Goal: Communication & Community: Answer question/provide support

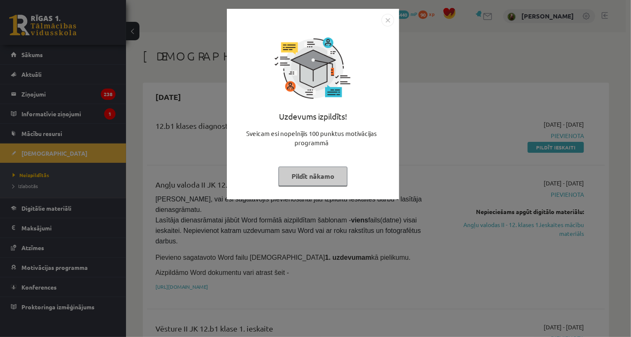
click at [311, 170] on button "Pildīt nākamo" at bounding box center [313, 176] width 69 height 19
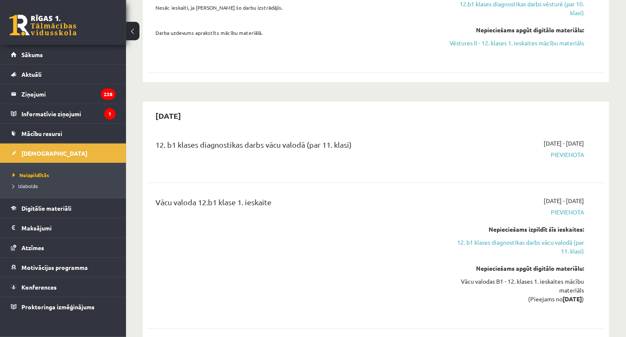
scroll to position [370, 0]
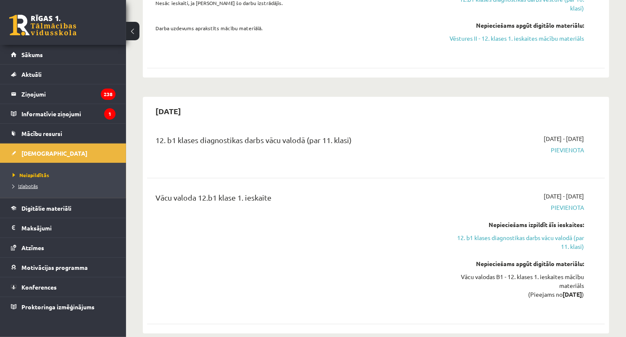
click at [47, 184] on link "Izlabotās" at bounding box center [65, 186] width 105 height 8
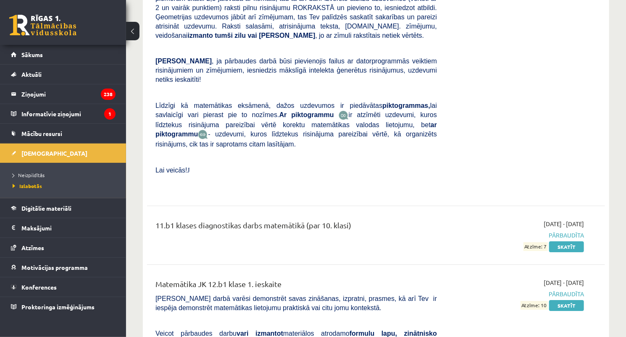
scroll to position [4302, 0]
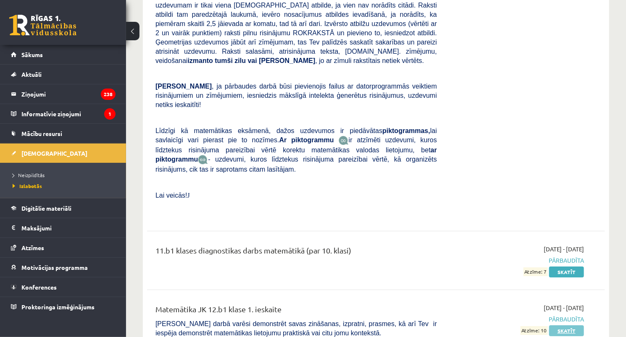
click at [562, 326] on link "Skatīt" at bounding box center [566, 331] width 35 height 11
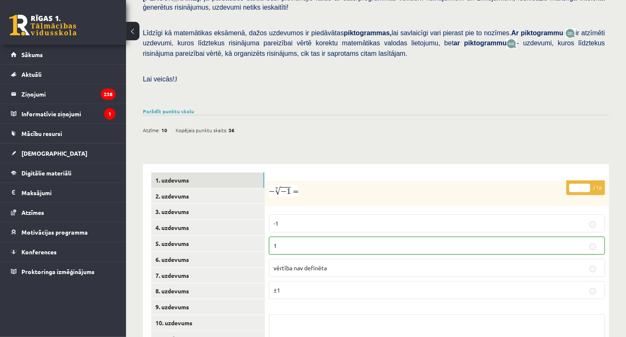
scroll to position [202, 0]
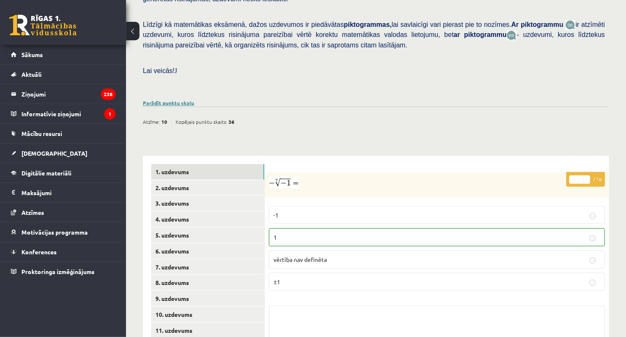
click at [176, 100] on link "Parādīt punktu skalu" at bounding box center [168, 103] width 51 height 7
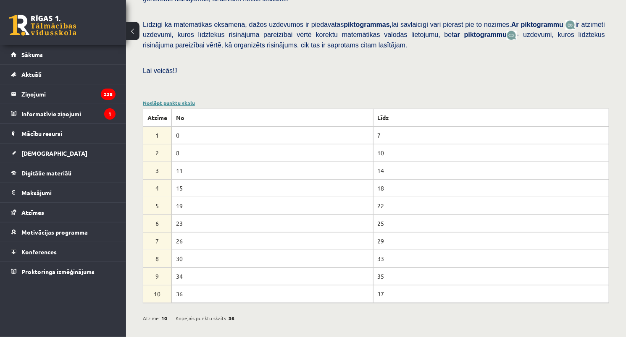
click at [176, 100] on link "Noslēpt punktu skalu" at bounding box center [169, 103] width 52 height 7
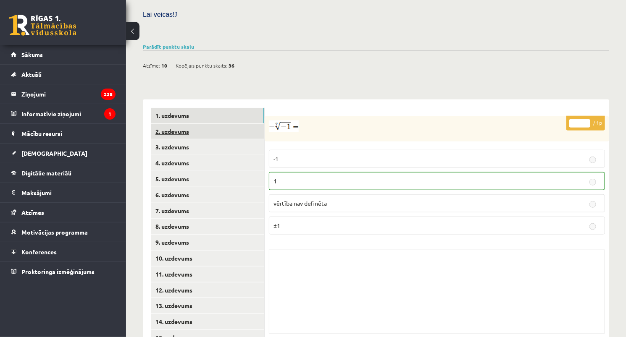
scroll to position [282, 0]
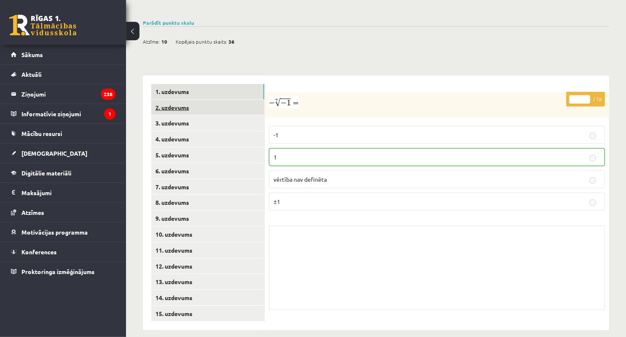
click at [192, 101] on link "2. uzdevums" at bounding box center [207, 108] width 113 height 16
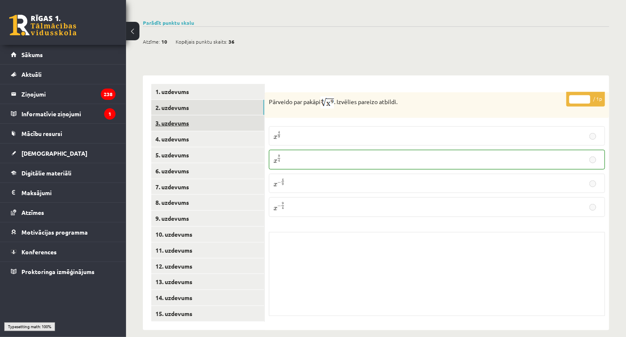
click at [195, 116] on link "3. uzdevums" at bounding box center [207, 124] width 113 height 16
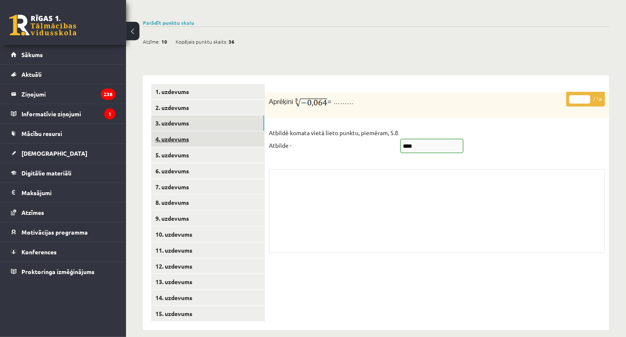
click at [196, 131] on link "4. uzdevums" at bounding box center [207, 139] width 113 height 16
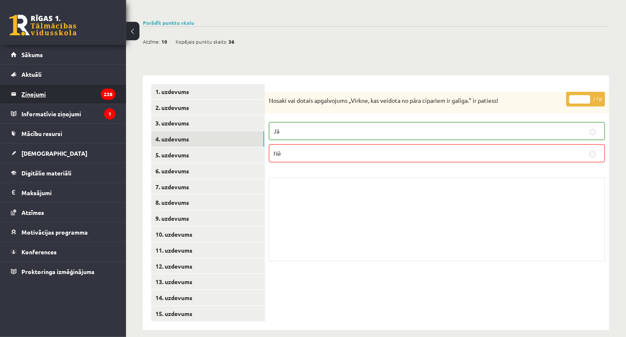
click at [62, 94] on legend "Ziņojumi 238" at bounding box center [68, 93] width 94 height 19
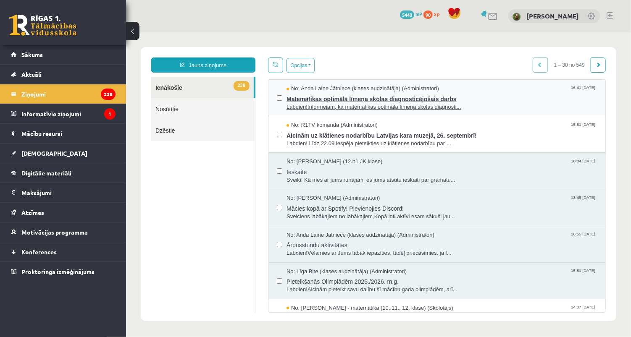
click at [325, 104] on span "Labdien!Informējam, ka matemātikas optimālā līmeņa skolas diagnosti..." at bounding box center [441, 107] width 310 height 8
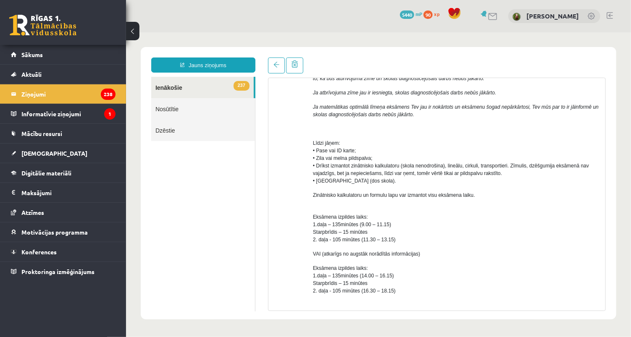
scroll to position [166, 0]
click at [272, 64] on link at bounding box center [276, 65] width 17 height 16
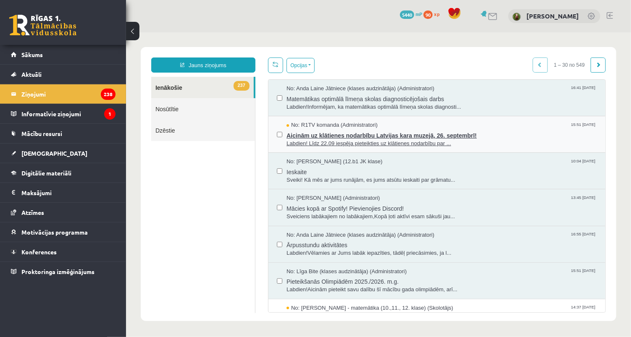
scroll to position [0, 0]
click at [315, 139] on span "Labdien! Līdz 22.09 iespēja pieteikties uz klātienes nodarbību par ..." at bounding box center [441, 143] width 310 height 8
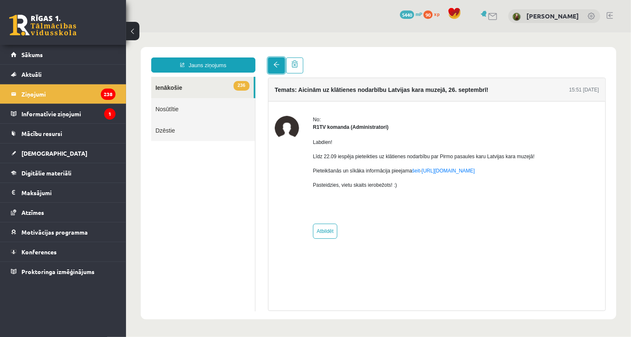
click at [273, 67] on span at bounding box center [276, 64] width 6 height 6
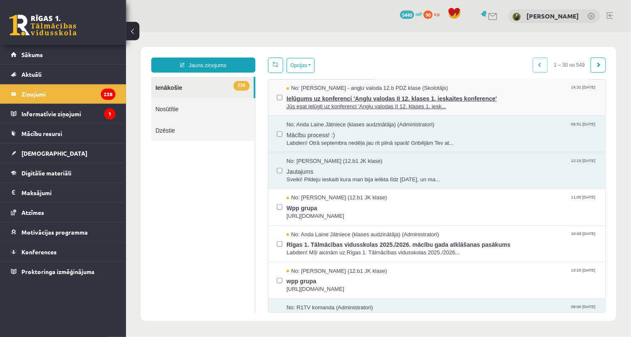
scroll to position [302, 0]
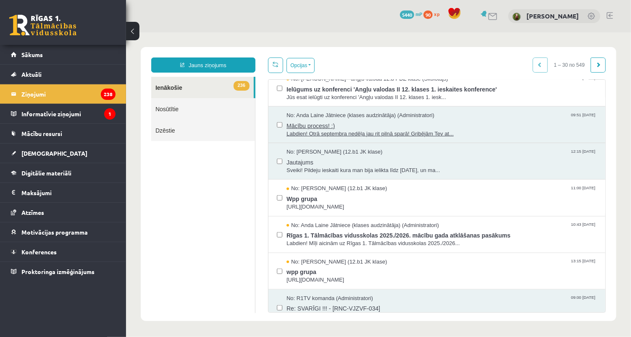
click at [322, 134] on span "Labdien! Otrā septembra nedēļa jau rit pilnā sparā! Gribējām Tev at..." at bounding box center [441, 134] width 310 height 8
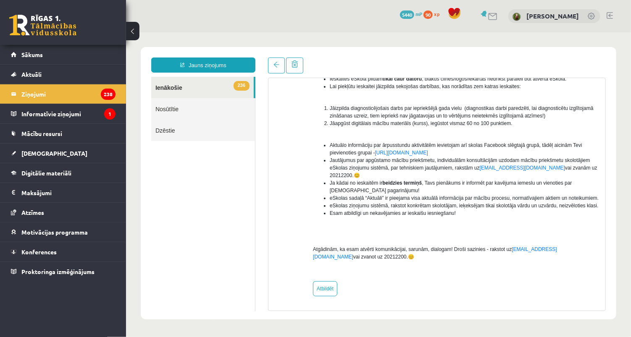
scroll to position [128, 0]
click at [275, 68] on link at bounding box center [276, 65] width 17 height 16
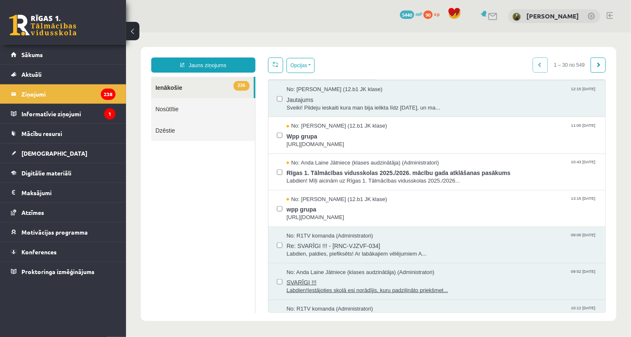
scroll to position [336, 0]
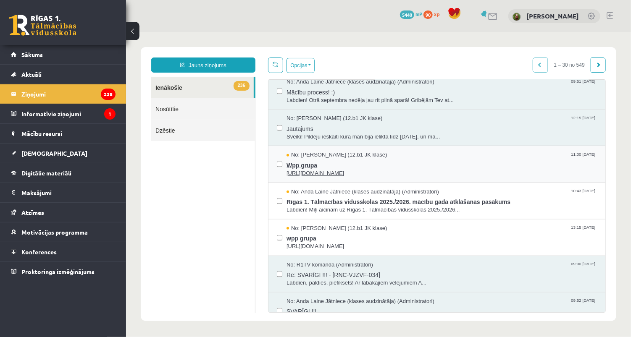
click at [315, 171] on span "https://chat.whatsapp.com/L1UxGhmvZJiE23YmzH1zUO?mode=ems_copy_t" at bounding box center [441, 173] width 310 height 8
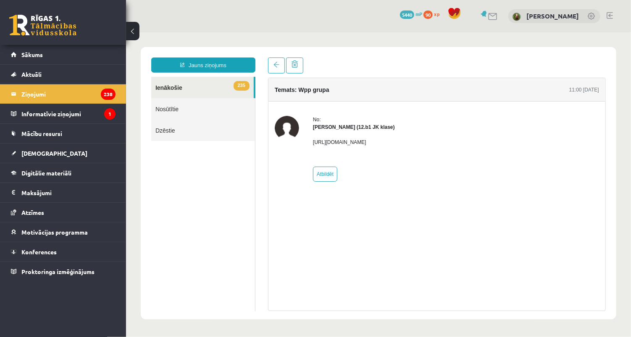
scroll to position [0, 0]
drag, startPoint x: 310, startPoint y: 142, endPoint x: 526, endPoint y: 142, distance: 216.3
click at [526, 142] on div "No: Megija Balabkina (12.b1 JK klase) https://chat.whatsapp.com/L1UxGhmvZJiE23Y…" at bounding box center [436, 149] width 324 height 66
copy p "https://chat.whatsapp.com/L1UxGhmvZJiE23YmzH1zUO?mode=ems_copy_t"
click at [359, 126] on strong "Megija Balabkina (12.b1 JK klase)" at bounding box center [354, 127] width 82 height 6
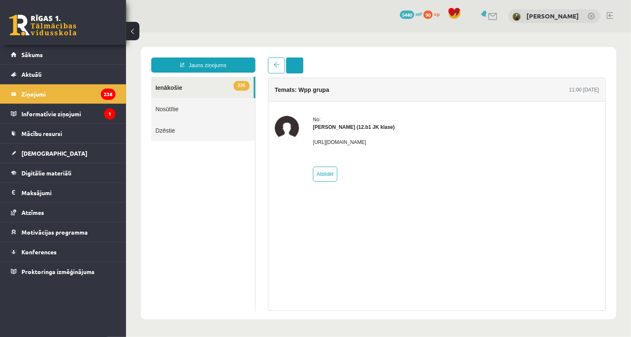
drag, startPoint x: 303, startPoint y: 77, endPoint x: 301, endPoint y: 73, distance: 4.9
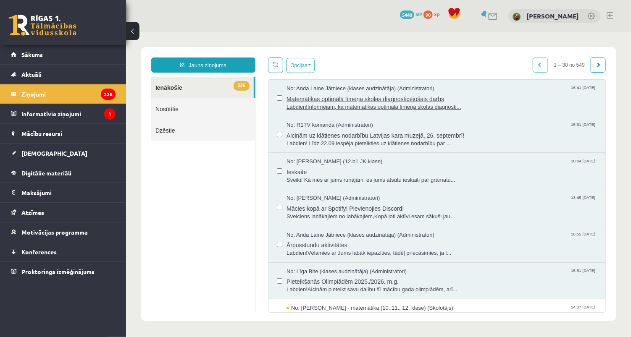
click at [303, 94] on span "Matemātikas optimālā līmeņa skolas diagnosticējošais darbs" at bounding box center [441, 97] width 310 height 11
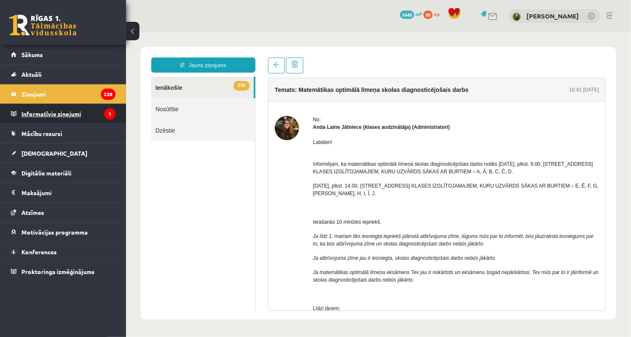
click at [39, 114] on legend "Informatīvie ziņojumi 1" at bounding box center [68, 113] width 94 height 19
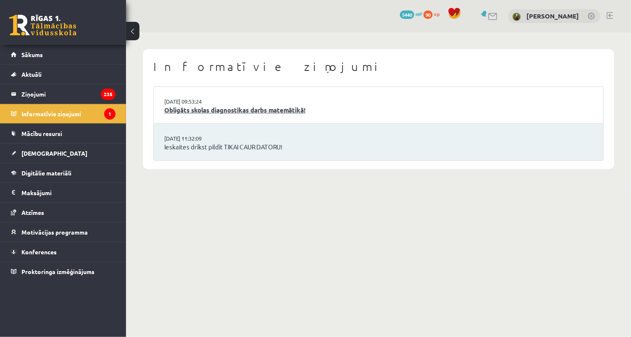
click at [217, 111] on link "Obligāts skolas diagnostikas darbs matemātikā!" at bounding box center [378, 110] width 428 height 10
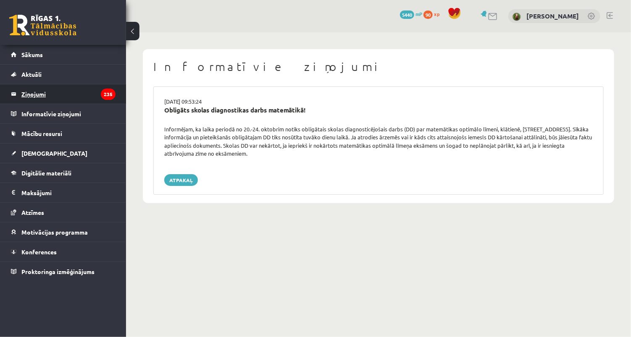
click at [46, 95] on legend "Ziņojumi 235" at bounding box center [68, 93] width 94 height 19
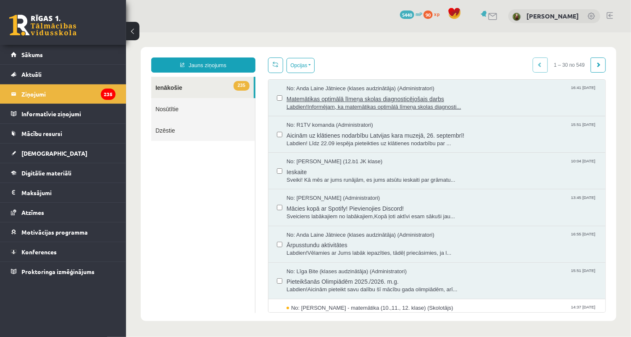
click at [315, 99] on span "Matemātikas optimālā līmeņa skolas diagnosticējošais darbs" at bounding box center [441, 97] width 310 height 11
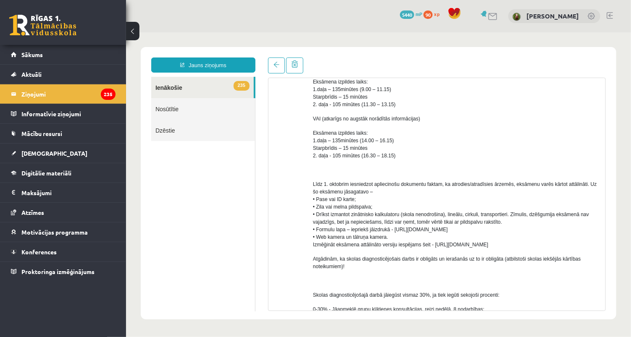
scroll to position [469, 0]
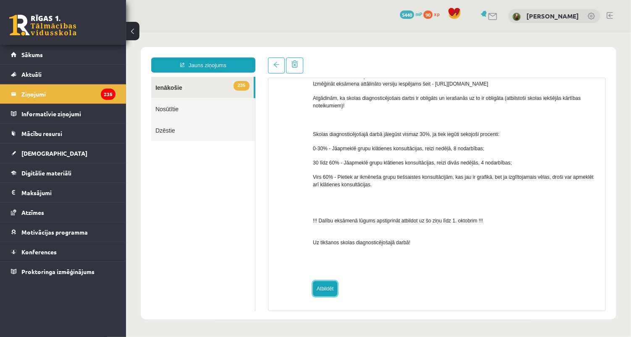
click at [327, 288] on link "Atbildēt" at bounding box center [325, 288] width 24 height 15
type input "**********"
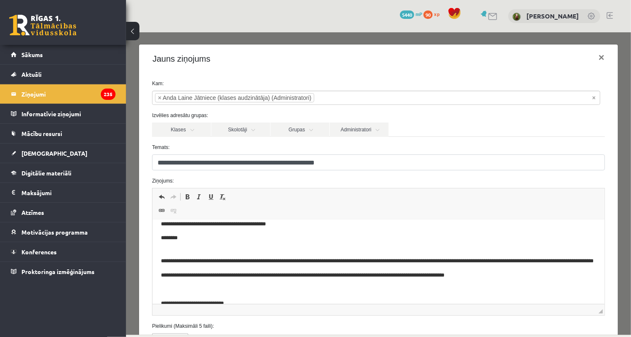
scroll to position [0, 0]
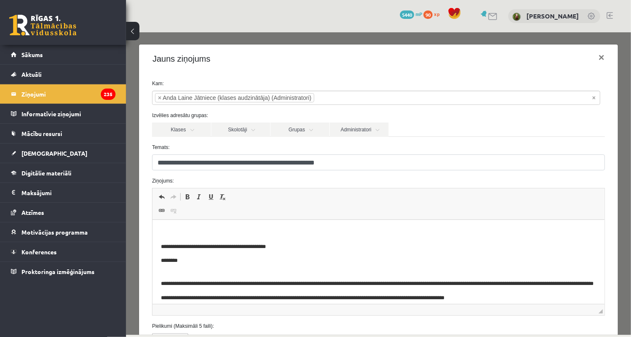
click at [216, 233] on p "Editor, wiswyg-editor-47433781016740-1758388083-366" at bounding box center [377, 233] width 435 height 9
click at [323, 231] on p "**********" at bounding box center [373, 233] width 426 height 9
click at [343, 231] on p "**********" at bounding box center [373, 233] width 426 height 9
click at [303, 234] on p "**********" at bounding box center [373, 233] width 426 height 9
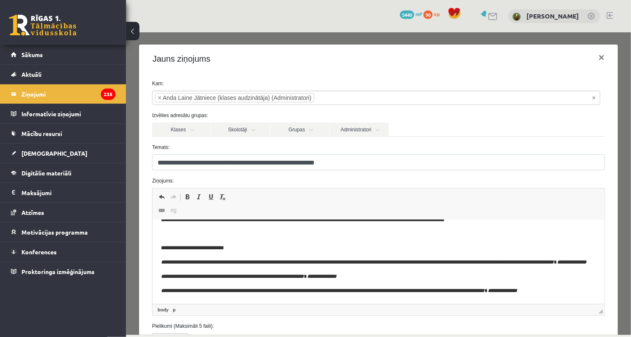
scroll to position [101, 0]
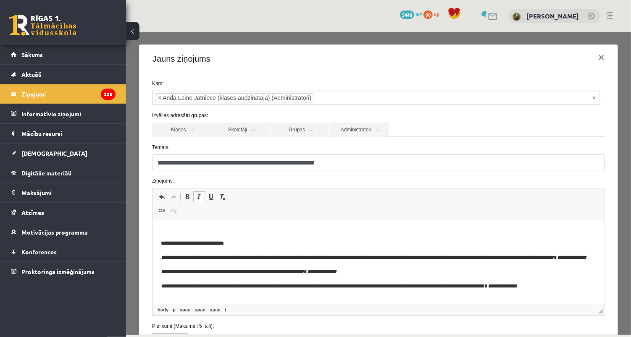
scroll to position [0, 0]
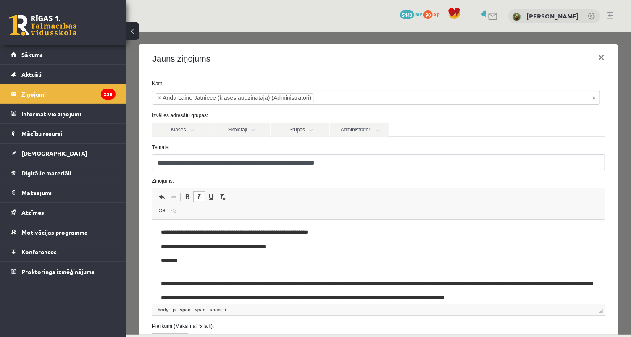
click at [369, 230] on p "**********" at bounding box center [373, 233] width 426 height 9
click at [369, 231] on p "**********" at bounding box center [373, 233] width 426 height 9
click at [435, 230] on p "**********" at bounding box center [373, 233] width 426 height 9
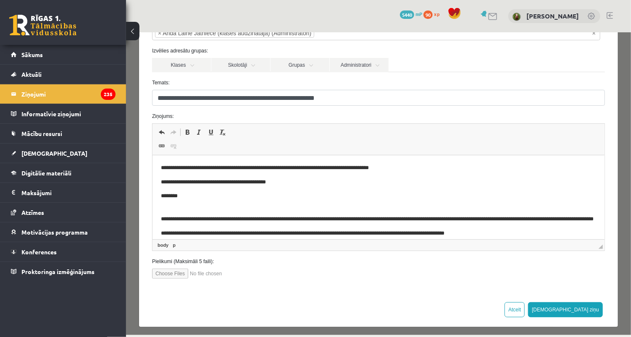
scroll to position [67, 0]
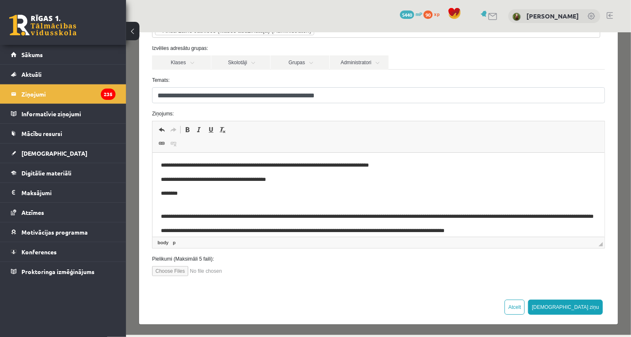
drag, startPoint x: 609, startPoint y: 429, endPoint x: 438, endPoint y: 169, distance: 311.0
click at [438, 168] on p "**********" at bounding box center [373, 165] width 426 height 9
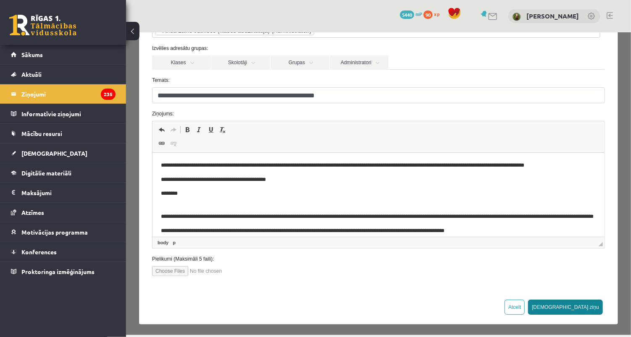
click at [586, 305] on button "Sūtīt ziņu" at bounding box center [565, 307] width 75 height 15
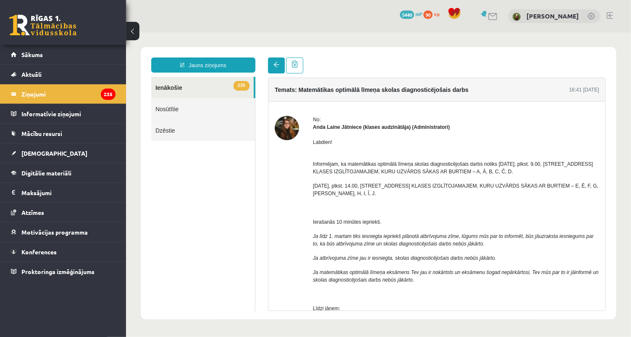
scroll to position [0, 0]
click at [274, 68] on link at bounding box center [276, 65] width 17 height 16
click at [282, 67] on link at bounding box center [276, 65] width 17 height 16
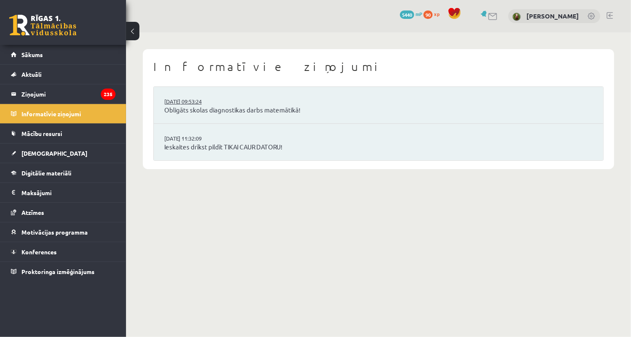
click at [209, 98] on link "16.09.2025 09:53:24" at bounding box center [195, 101] width 63 height 8
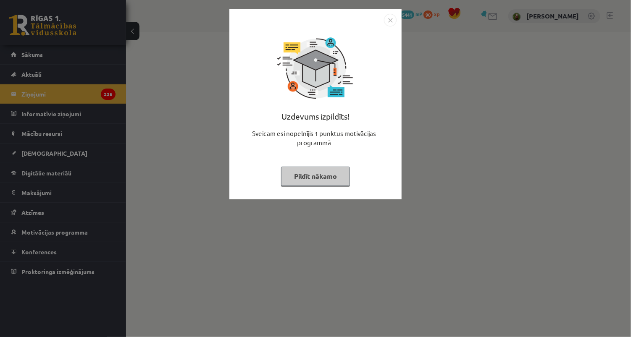
click at [310, 179] on button "Pildīt nākamo" at bounding box center [315, 176] width 69 height 19
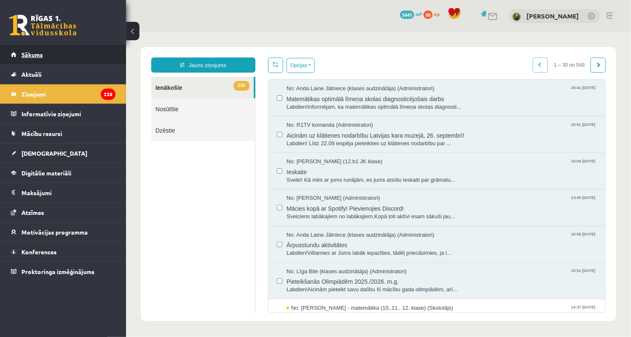
click at [51, 55] on link "Sākums" at bounding box center [63, 54] width 105 height 19
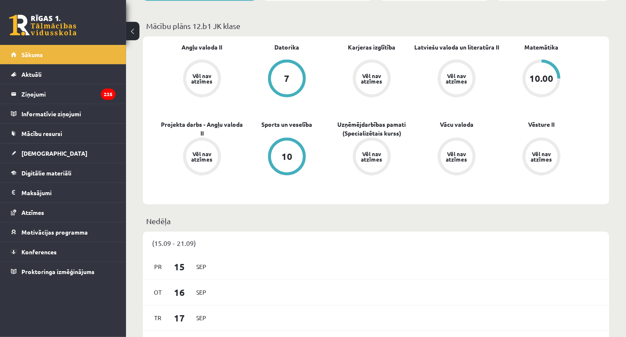
scroll to position [34, 0]
